Goal: Task Accomplishment & Management: Manage account settings

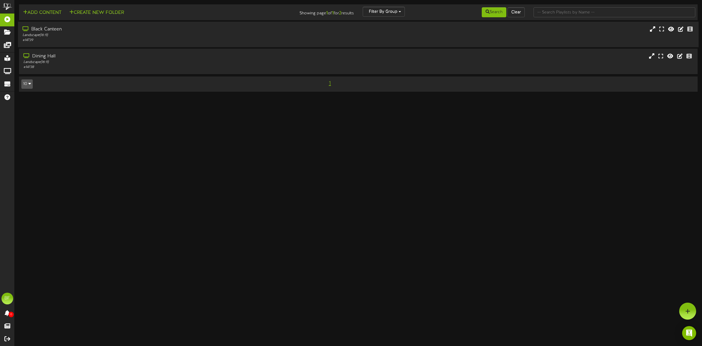
click at [30, 27] on div "Black Canteen" at bounding box center [160, 29] width 275 height 7
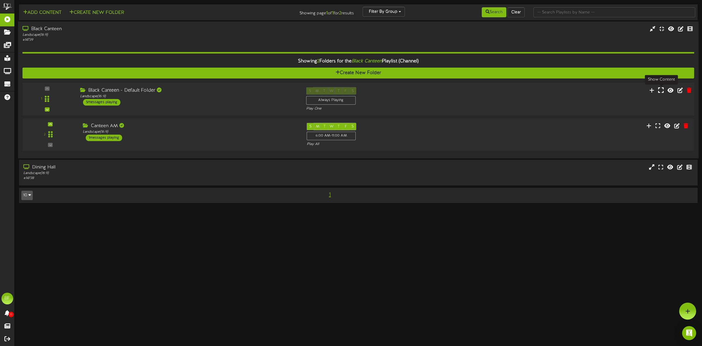
click at [661, 91] on icon at bounding box center [662, 90] width 6 height 6
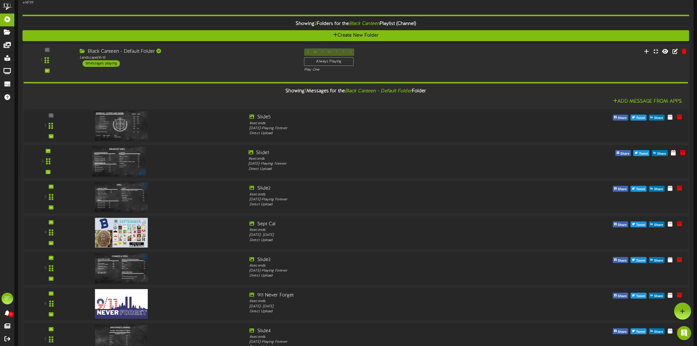
scroll to position [37, 0]
click at [126, 131] on img at bounding box center [118, 126] width 53 height 30
click at [121, 160] on img at bounding box center [118, 162] width 53 height 30
click at [119, 192] on img at bounding box center [118, 197] width 53 height 30
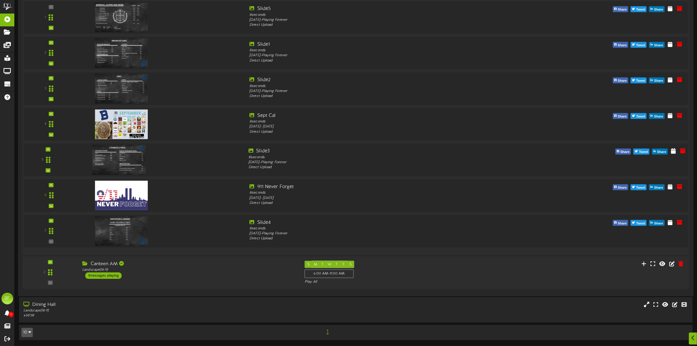
click at [136, 157] on img at bounding box center [118, 160] width 53 height 30
click at [124, 228] on img at bounding box center [118, 231] width 53 height 30
click at [48, 150] on div at bounding box center [48, 149] width 5 height 4
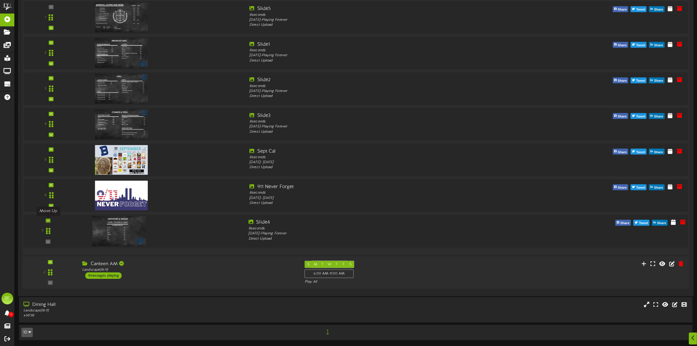
click at [50, 218] on div at bounding box center [48, 220] width 5 height 4
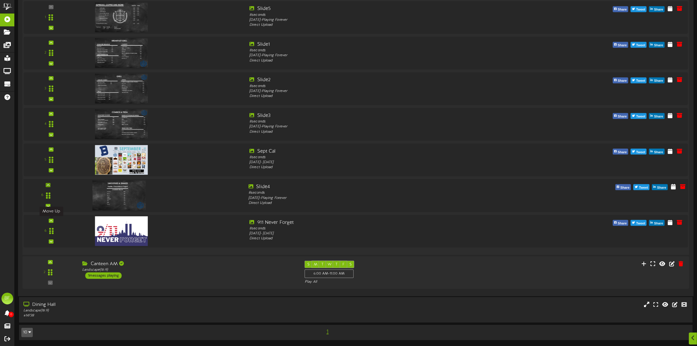
click at [50, 218] on div at bounding box center [51, 220] width 5 height 4
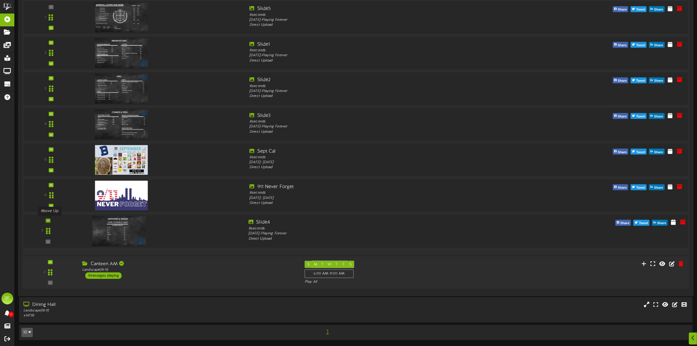
click at [49, 219] on icon at bounding box center [48, 220] width 3 height 3
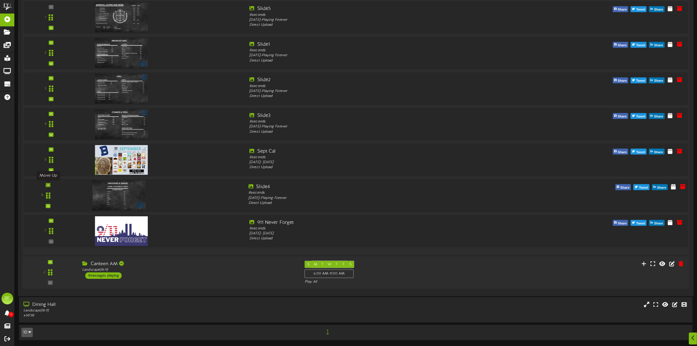
click at [49, 184] on icon at bounding box center [48, 184] width 3 height 3
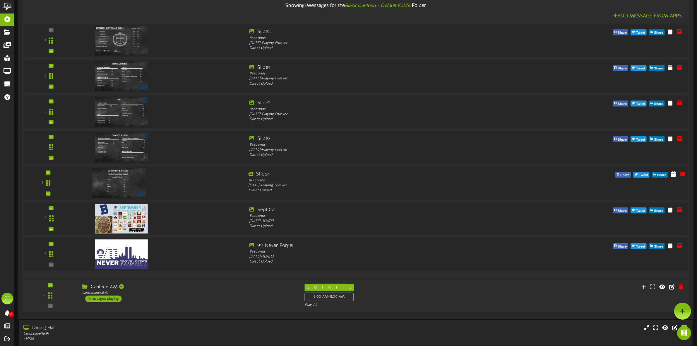
scroll to position [73, 0]
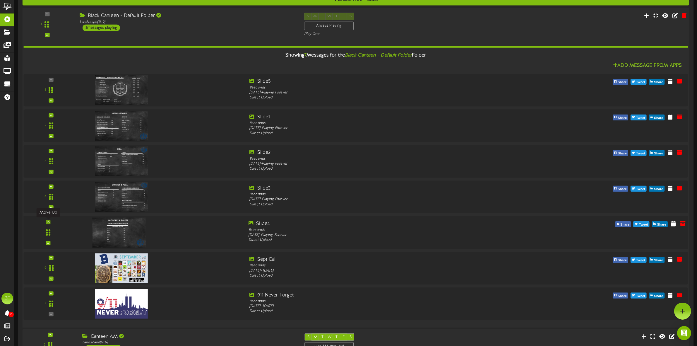
click at [48, 221] on icon at bounding box center [48, 221] width 3 height 3
click at [50, 186] on div at bounding box center [48, 186] width 5 height 4
click at [48, 151] on icon at bounding box center [48, 150] width 3 height 3
click at [673, 84] on icon at bounding box center [674, 81] width 6 height 6
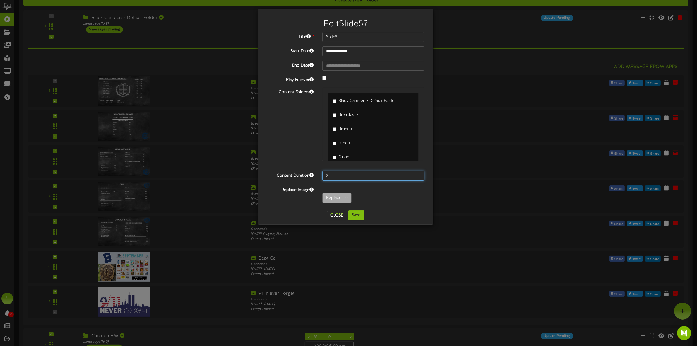
drag, startPoint x: 337, startPoint y: 176, endPoint x: 315, endPoint y: 178, distance: 21.4
click at [315, 178] on div "Content Duration 8" at bounding box center [346, 176] width 166 height 10
type input "5"
click at [356, 215] on button "Save" at bounding box center [356, 215] width 16 height 10
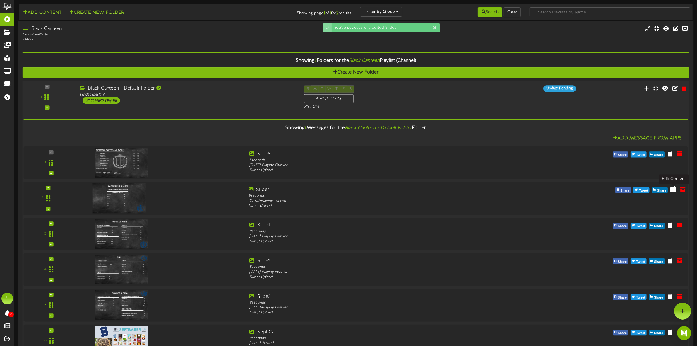
click at [673, 191] on icon at bounding box center [674, 189] width 6 height 6
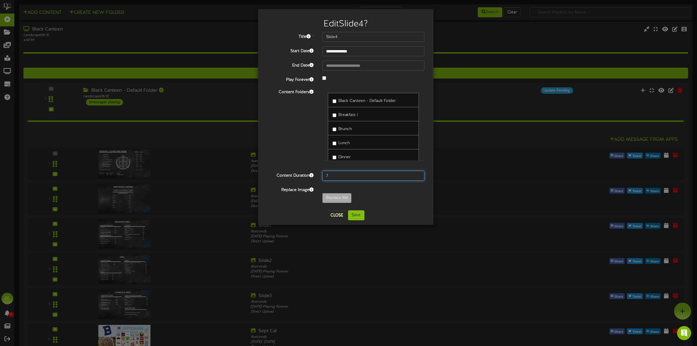
click at [417, 177] on input "7" at bounding box center [373, 176] width 102 height 10
click at [417, 177] on input "6" at bounding box center [373, 176] width 102 height 10
type input "5"
click at [417, 177] on input "5" at bounding box center [373, 176] width 102 height 10
click at [355, 216] on button "Save" at bounding box center [356, 215] width 16 height 10
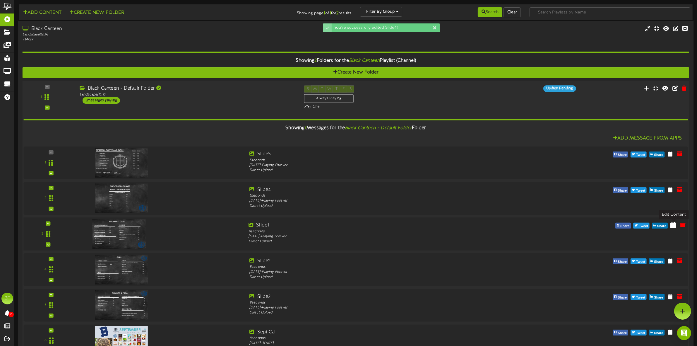
click at [675, 225] on icon at bounding box center [674, 224] width 6 height 6
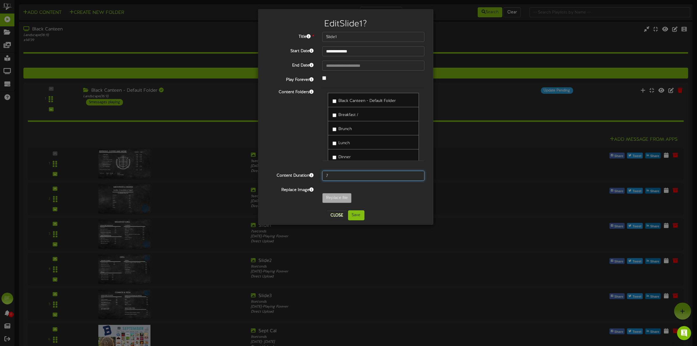
click at [418, 178] on input "7" at bounding box center [373, 176] width 102 height 10
click at [418, 177] on input "6" at bounding box center [373, 176] width 102 height 10
type input "5"
click at [418, 177] on input "5" at bounding box center [373, 176] width 102 height 10
click at [358, 215] on button "Save" at bounding box center [356, 215] width 16 height 10
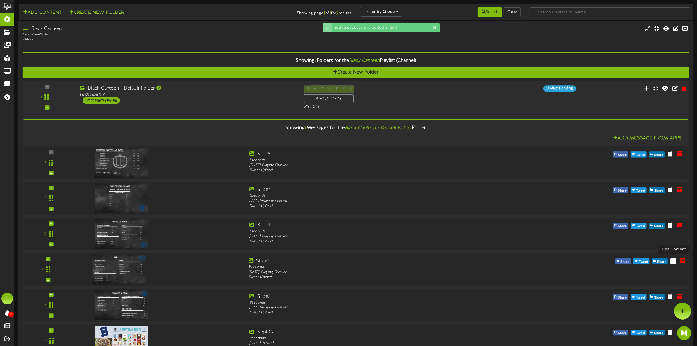
click at [675, 261] on icon at bounding box center [674, 260] width 6 height 6
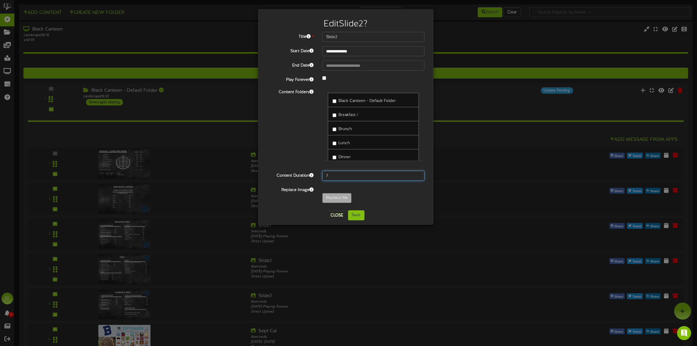
click at [417, 177] on input "7" at bounding box center [373, 176] width 102 height 10
click at [417, 177] on input "6" at bounding box center [373, 176] width 102 height 10
type input "5"
click at [417, 177] on input "5" at bounding box center [373, 176] width 102 height 10
click at [351, 214] on button "Save" at bounding box center [356, 215] width 16 height 10
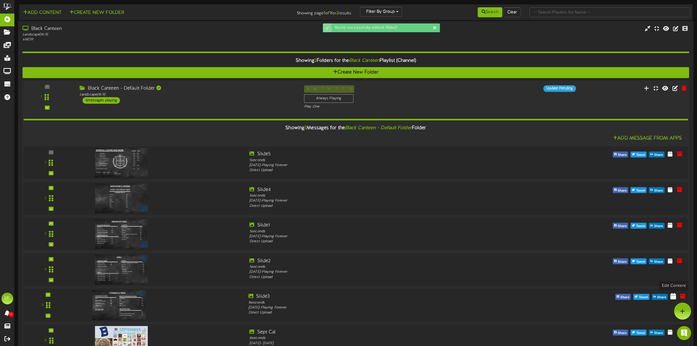
click at [673, 298] on icon at bounding box center [674, 295] width 6 height 6
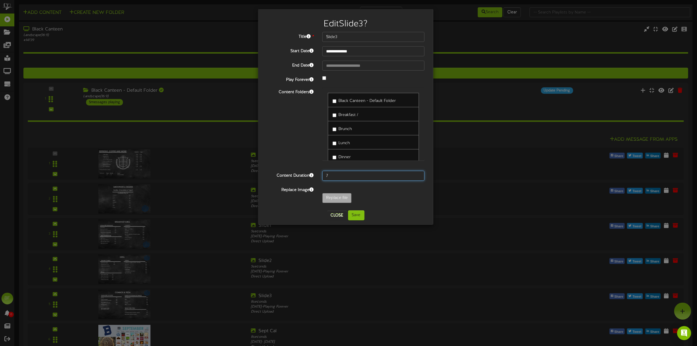
click at [417, 176] on input "7" at bounding box center [373, 176] width 102 height 10
click at [417, 176] on input "6" at bounding box center [373, 176] width 102 height 10
type input "5"
click at [417, 176] on input "5" at bounding box center [373, 176] width 102 height 10
click at [351, 217] on button "Save" at bounding box center [356, 215] width 16 height 10
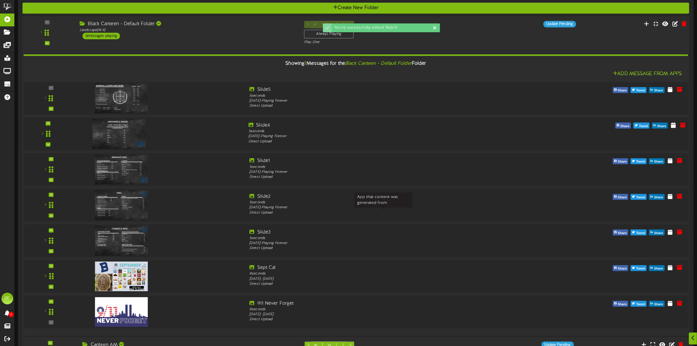
scroll to position [146, 0]
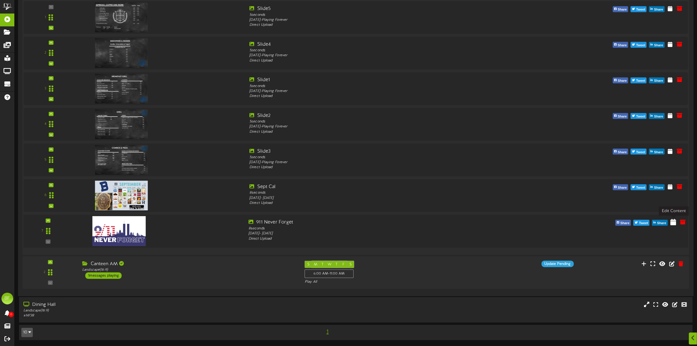
click at [672, 222] on icon at bounding box center [674, 222] width 6 height 6
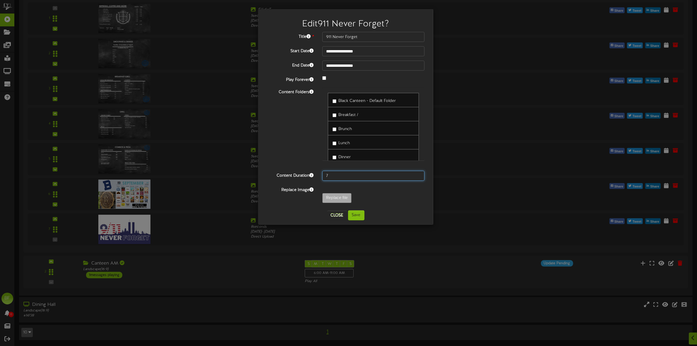
click at [417, 177] on input "7" at bounding box center [373, 176] width 102 height 10
click at [417, 177] on input "6" at bounding box center [373, 176] width 102 height 10
type input "5"
click at [417, 177] on input "5" at bounding box center [373, 176] width 102 height 10
click at [356, 212] on button "Save" at bounding box center [356, 215] width 16 height 10
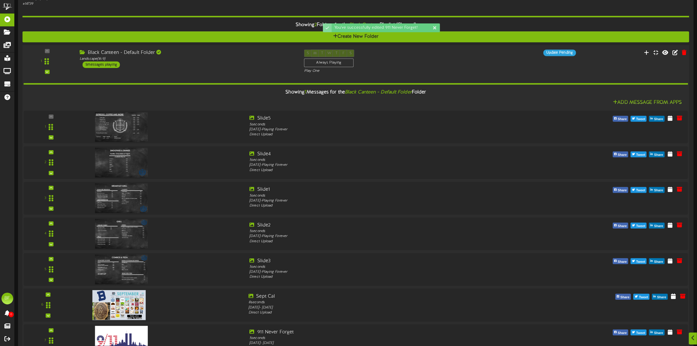
scroll to position [110, 0]
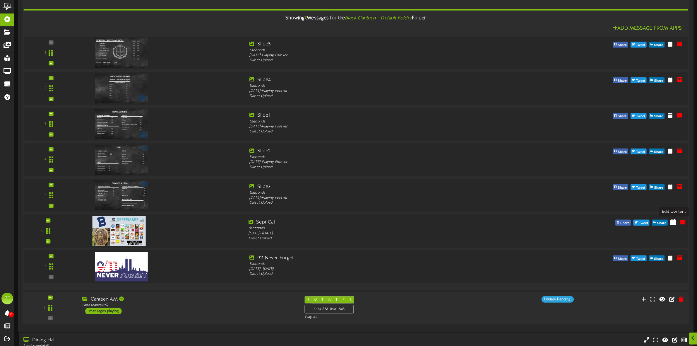
click at [674, 223] on icon at bounding box center [674, 221] width 6 height 6
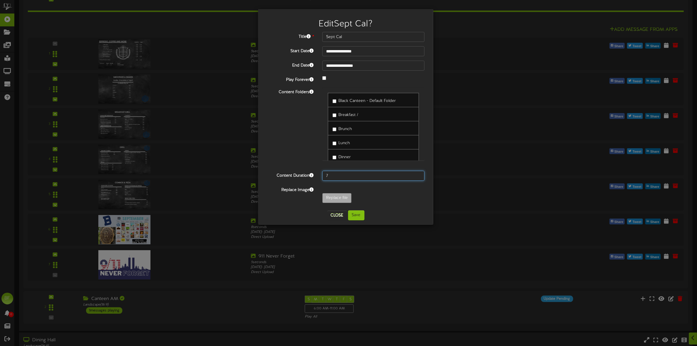
click at [418, 177] on input "7" at bounding box center [373, 176] width 102 height 10
click at [418, 177] on input "6" at bounding box center [373, 176] width 102 height 10
type input "5"
click at [418, 177] on input "5" at bounding box center [373, 176] width 102 height 10
click at [356, 215] on button "Save" at bounding box center [356, 215] width 16 height 10
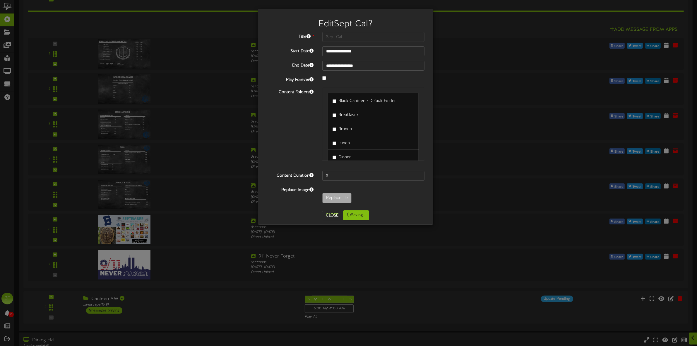
scroll to position [0, 0]
